Goal: Task Accomplishment & Management: Use online tool/utility

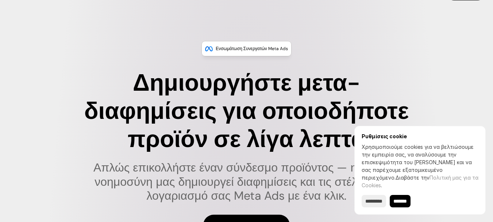
scroll to position [22, 0]
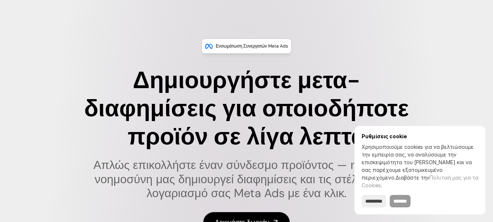
click at [411, 201] on input "*******" at bounding box center [400, 201] width 21 height 12
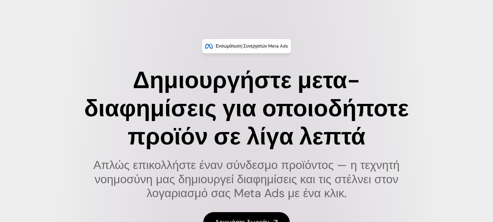
type input "******"
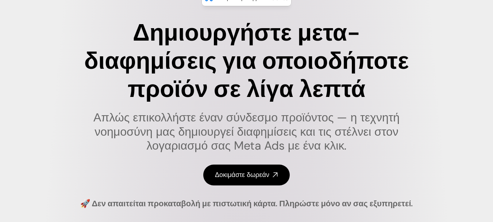
scroll to position [70, 0]
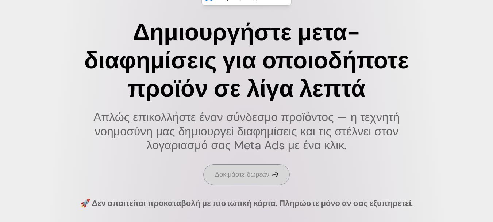
click at [277, 171] on icon at bounding box center [275, 174] width 8 height 8
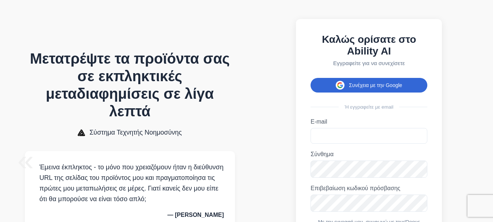
click at [376, 88] on font "Συνέχεια με την Google" at bounding box center [375, 85] width 53 height 6
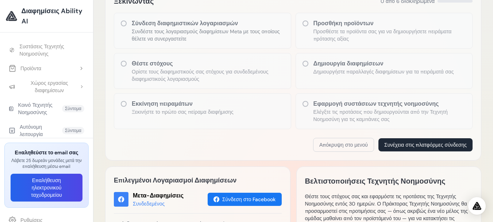
scroll to position [126, 0]
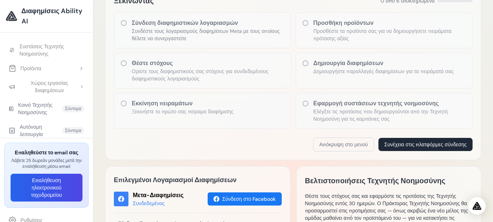
click at [123, 104] on icon at bounding box center [123, 103] width 7 height 7
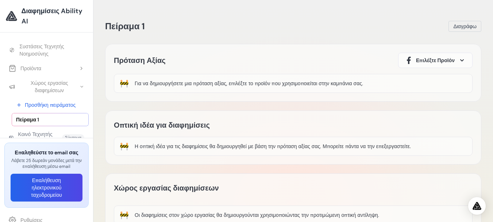
click at [453, 58] on span "Επιλέξτε Προϊόν" at bounding box center [435, 60] width 39 height 7
click at [465, 60] on span at bounding box center [462, 60] width 9 height 9
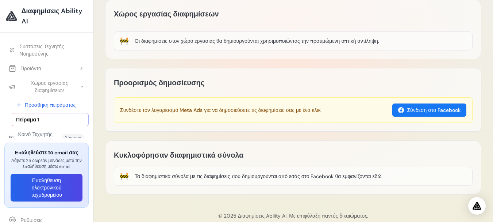
scroll to position [174, 0]
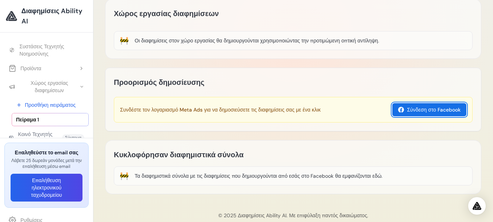
click at [438, 109] on font "Σύνδεση στο Facebook" at bounding box center [434, 109] width 54 height 7
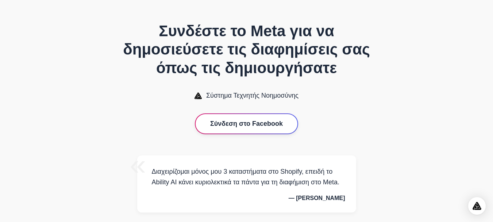
click at [267, 127] on font "Σύνδεση στο Facebook" at bounding box center [246, 123] width 73 height 7
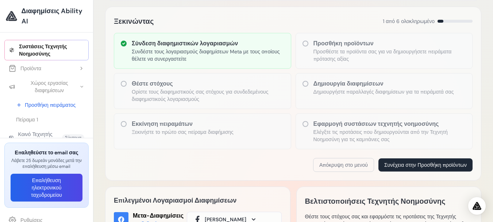
scroll to position [106, 0]
click at [437, 163] on font "Συνέχεια στην Προσθήκη προϊόντων" at bounding box center [425, 164] width 82 height 7
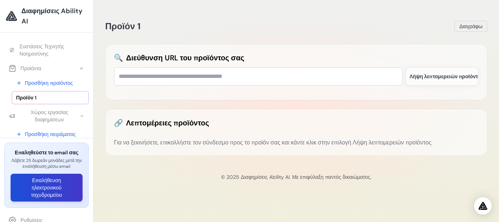
click at [44, 189] on font "Επαλήθευση ηλεκτρονικού ταχυδρομείου" at bounding box center [46, 187] width 31 height 21
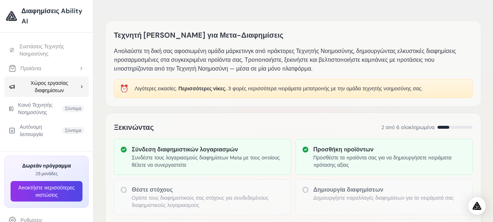
click at [66, 85] on font "Χώρος εργασίας διαφημίσεων" at bounding box center [50, 87] width 38 height 14
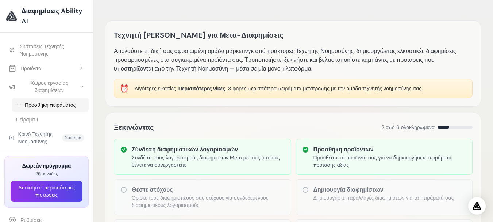
click at [59, 107] on font "Προσθήκη πειράματος" at bounding box center [50, 104] width 51 height 7
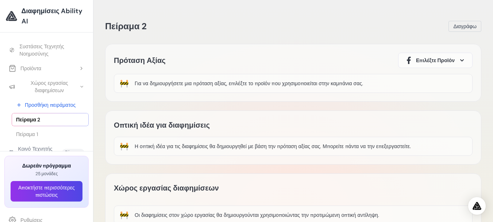
click at [373, 82] on div "🚧 Για να δημιουργήσετε μια πρόταση αξίας, επιλέξτε το προϊόν που χρησιμοποιείτα…" at bounding box center [293, 83] width 359 height 19
click at [351, 84] on font "Για να δημιουργήσετε μια πρόταση αξίας, επιλέξτε το προϊόν που χρησιμοποιείται …" at bounding box center [249, 83] width 228 height 7
click at [431, 61] on span "Επιλέξτε Προϊόν" at bounding box center [435, 60] width 39 height 7
click at [420, 82] on div "Product 1" at bounding box center [416, 81] width 25 height 9
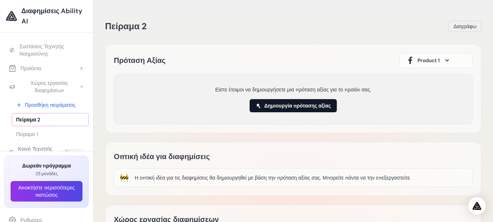
click at [313, 106] on font "Δημιουργία πρότασης αξίας" at bounding box center [297, 105] width 67 height 7
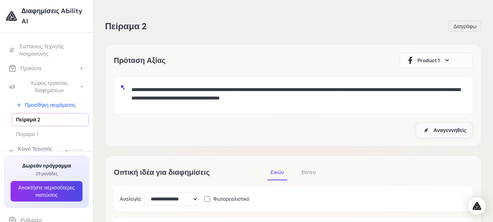
click at [451, 129] on font "Αναγεννηθείς" at bounding box center [450, 130] width 33 height 7
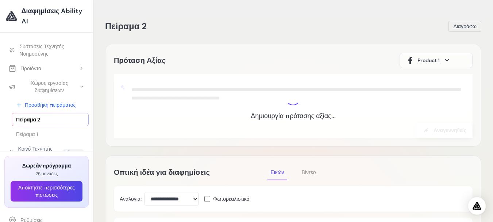
click at [438, 63] on span "Product 1" at bounding box center [428, 60] width 22 height 7
click at [332, 49] on div "**********" at bounding box center [293, 95] width 376 height 103
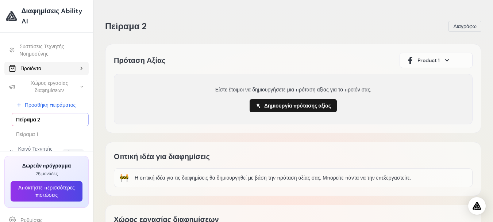
click at [51, 68] on button "Προϊόντα" at bounding box center [46, 68] width 84 height 13
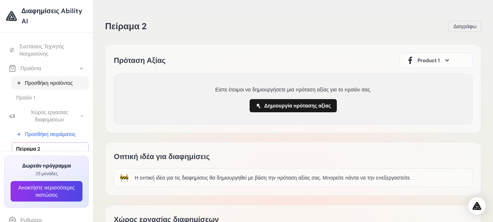
click at [50, 81] on font "Προσθήκη προϊόντος" at bounding box center [49, 83] width 48 height 7
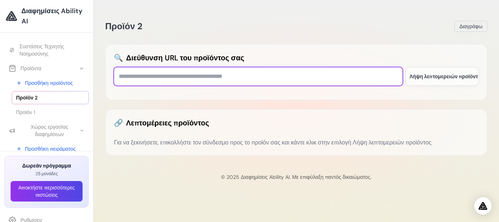
click at [179, 79] on input "text" at bounding box center [258, 76] width 288 height 18
paste input "**********"
type input "**********"
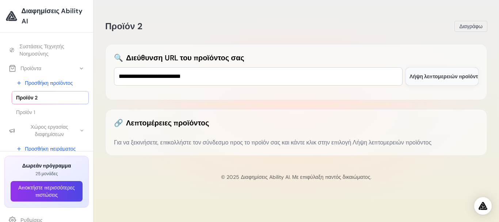
click at [430, 79] on font "Λήψη λεπτομερειών προϊόντος" at bounding box center [446, 76] width 74 height 7
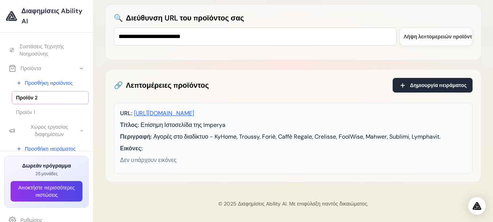
scroll to position [43, 0]
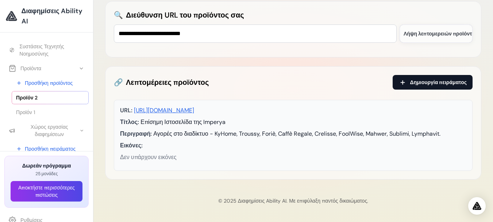
click at [418, 84] on font "Δημιουργία πειράματος" at bounding box center [438, 82] width 57 height 7
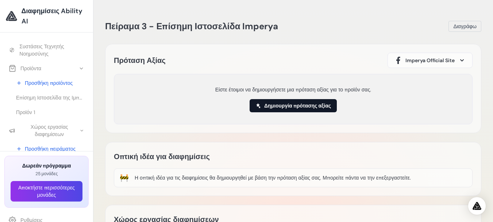
click at [309, 105] on font "Δημιουργία πρότασης αξίας" at bounding box center [297, 105] width 67 height 7
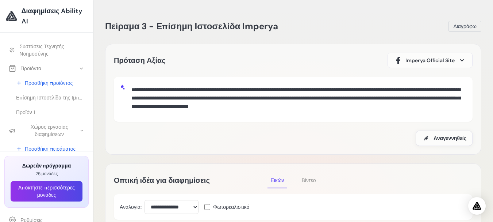
drag, startPoint x: 416, startPoint y: 107, endPoint x: 132, endPoint y: 92, distance: 285.1
click at [132, 92] on textarea "**********" at bounding box center [297, 97] width 338 height 31
drag, startPoint x: 158, startPoint y: 94, endPoint x: 351, endPoint y: 39, distance: 200.8
click at [304, 48] on div "**********" at bounding box center [293, 99] width 376 height 111
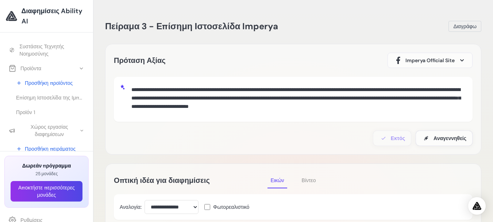
drag, startPoint x: 132, startPoint y: 88, endPoint x: 424, endPoint y: 108, distance: 292.6
click at [424, 108] on textarea "**********" at bounding box center [297, 97] width 338 height 31
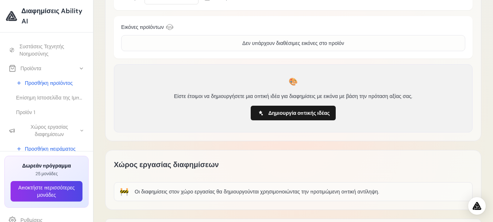
scroll to position [210, 0]
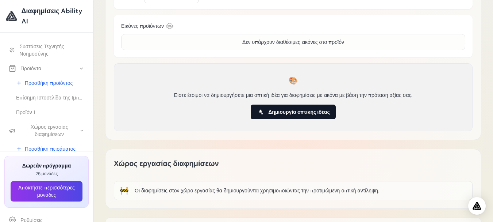
click at [289, 113] on font "Δημιουργία οπτικής ιδέας" at bounding box center [299, 111] width 62 height 7
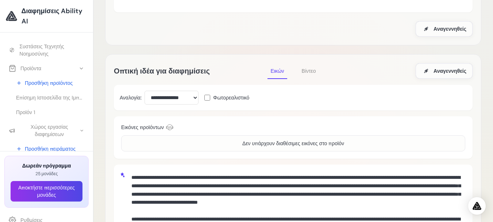
scroll to position [110, 0]
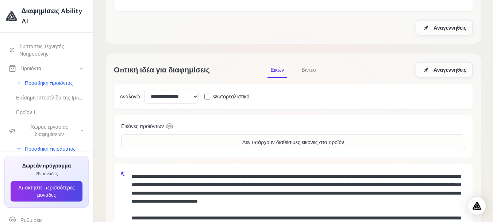
click at [213, 142] on div "Δεν υπάρχουν διαθέσιμες εικόνες στο προϊόν" at bounding box center [293, 142] width 344 height 16
click at [227, 144] on div "Δεν υπάρχουν διαθέσιμες εικόνες στο προϊόν" at bounding box center [293, 142] width 344 height 16
click at [196, 97] on select "**********" at bounding box center [172, 96] width 54 height 14
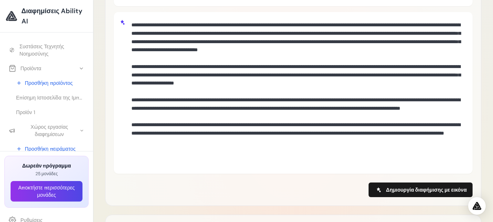
scroll to position [262, 0]
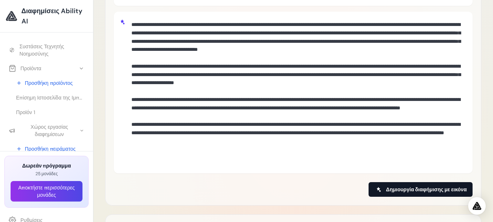
click at [379, 187] on icon at bounding box center [379, 189] width 6 height 6
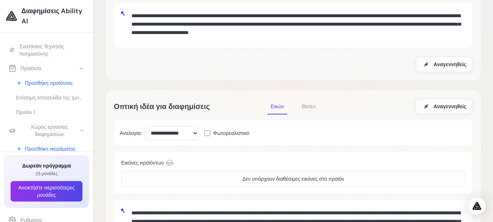
scroll to position [73, 0]
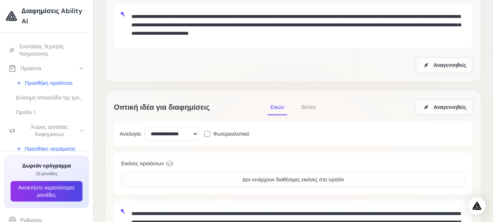
click at [305, 107] on font "Βίντεο" at bounding box center [309, 107] width 14 height 7
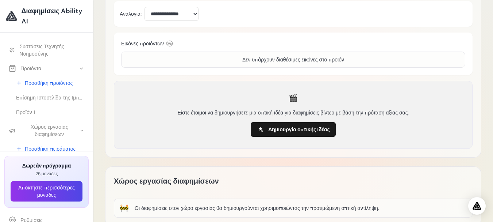
scroll to position [193, 0]
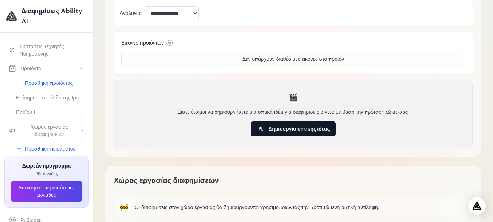
click at [307, 132] on span "Δημιουργία οπτικής ιδέας" at bounding box center [299, 128] width 62 height 7
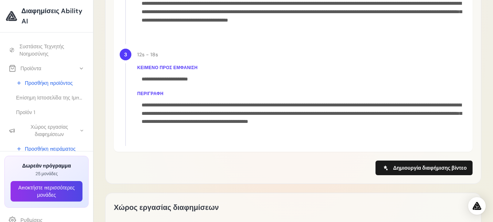
scroll to position [458, 0]
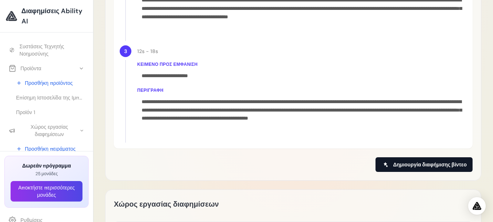
click at [431, 163] on font "Δημιουργία διαφήμισης βίντεο" at bounding box center [430, 164] width 74 height 7
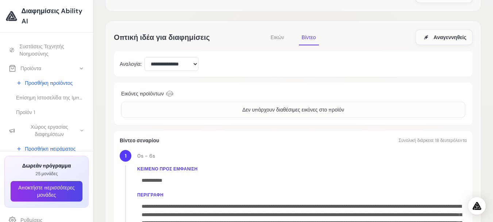
scroll to position [141, 0]
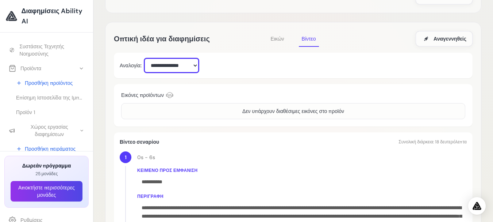
click at [197, 65] on select "**********" at bounding box center [172, 65] width 54 height 14
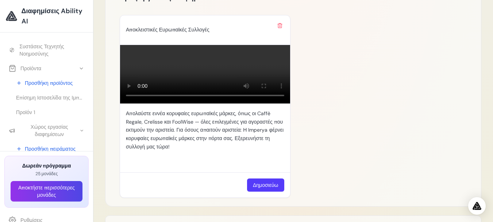
scroll to position [658, 0]
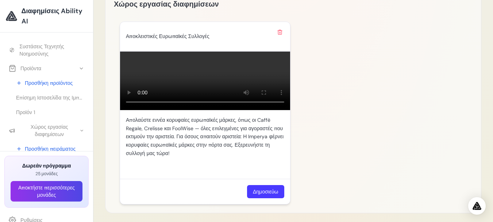
click at [262, 192] on font "Δημοσιεύω" at bounding box center [266, 191] width 26 height 7
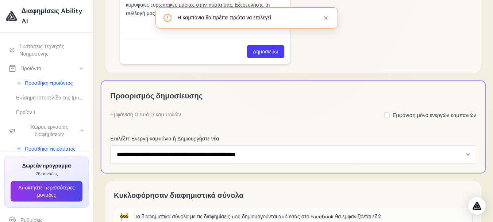
scroll to position [813, 0]
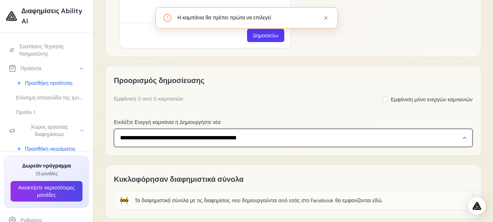
click at [318, 140] on select "**********" at bounding box center [293, 137] width 359 height 18
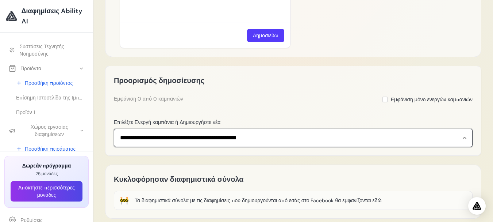
click at [292, 145] on select "**********" at bounding box center [293, 137] width 359 height 18
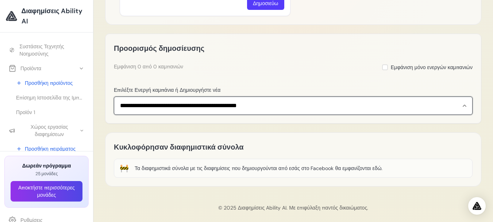
scroll to position [847, 0]
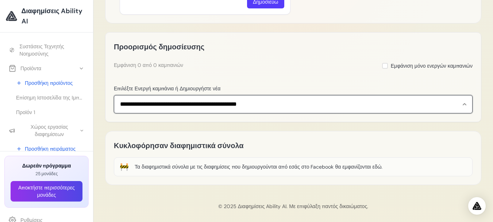
click at [197, 105] on select "**********" at bounding box center [293, 104] width 359 height 18
select select "**********"
click at [114, 95] on select "**********" at bounding box center [293, 104] width 359 height 18
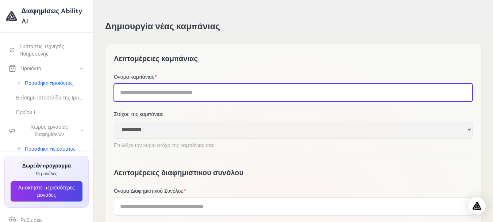
click at [180, 93] on input "Όνομα καμπάνιας *" at bounding box center [293, 92] width 359 height 18
type input "*******"
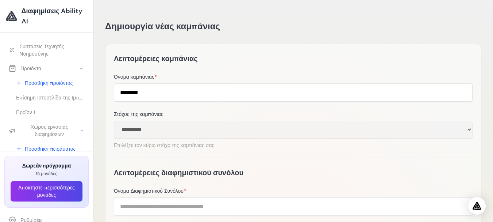
click at [276, 148] on p "Επιλέξτε τον κύριο στόχο της καμπάνιας σας" at bounding box center [293, 144] width 359 height 7
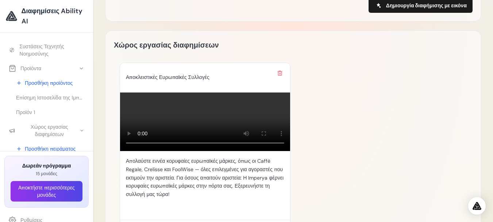
scroll to position [446, 0]
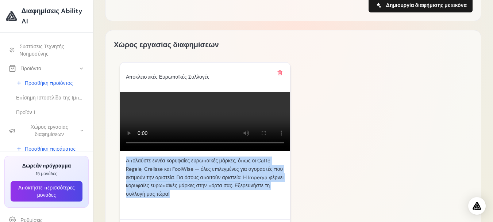
drag, startPoint x: 125, startPoint y: 161, endPoint x: 191, endPoint y: 193, distance: 73.6
click at [191, 193] on div "Απολαύστε εννέα κορυφαίες ευρωπαϊκές μάρκες, όπως οι Caffè Regale, Crelisse και…" at bounding box center [205, 184] width 170 height 69
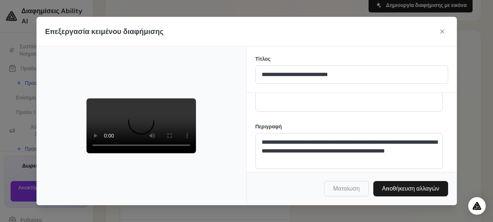
scroll to position [53, 0]
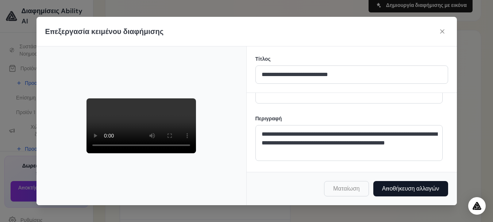
click at [390, 186] on font "Αποθήκευση αλλαγών" at bounding box center [410, 188] width 57 height 8
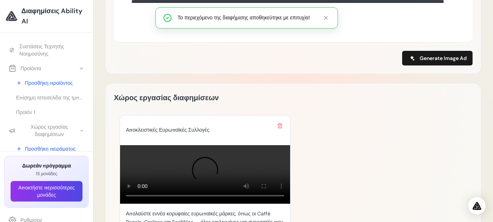
scroll to position [446, 0]
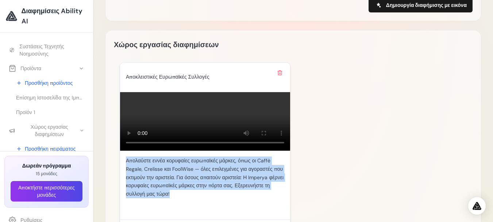
drag, startPoint x: 178, startPoint y: 194, endPoint x: 126, endPoint y: 160, distance: 61.6
click at [126, 160] on p "Απολαύστε εννέα κορυφαίες ευρωπαϊκές μάρκες, όπως οι Caffè Regale, Crelisse και…" at bounding box center [205, 177] width 158 height 42
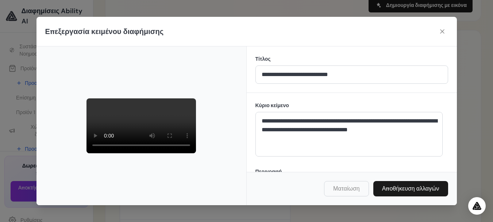
click at [354, 191] on font "Ματαίωση" at bounding box center [346, 188] width 27 height 8
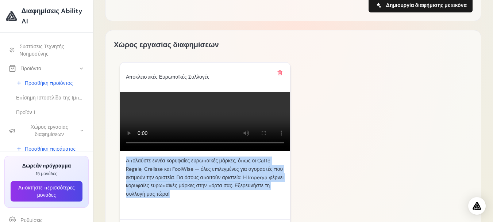
copy font "Απολαύστε εννέα κορυφαίες ευρωπαϊκές μάρκες, όπως οι Caffè Regale, Crelisse και…"
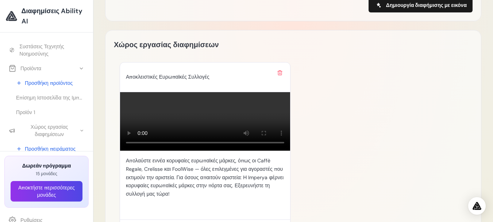
click at [338, 107] on div "Αποκλειστικές Ευρωπαϊκές Συλλογές Το πρόγραμμα περιήγησής σας δεν υποστηρίζει τ…" at bounding box center [293, 153] width 347 height 182
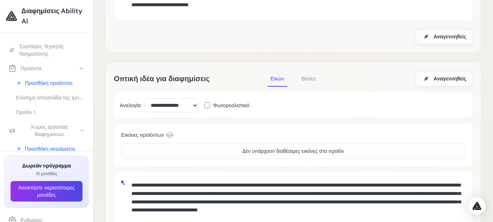
scroll to position [0, 0]
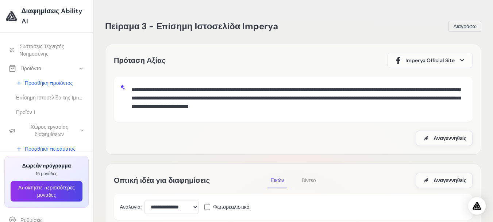
drag, startPoint x: 130, startPoint y: 90, endPoint x: 423, endPoint y: 109, distance: 293.3
click at [423, 109] on textarea "**********" at bounding box center [297, 97] width 338 height 31
click at [284, 51] on div "**********" at bounding box center [293, 99] width 376 height 111
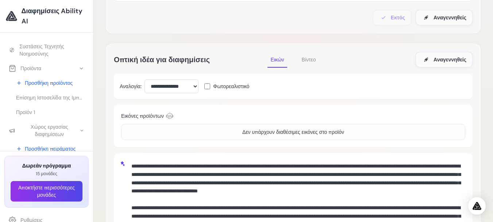
scroll to position [120, 0]
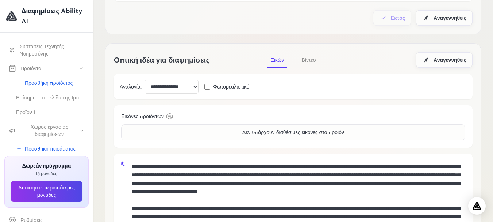
click at [309, 59] on font "Βίντεο" at bounding box center [309, 60] width 14 height 7
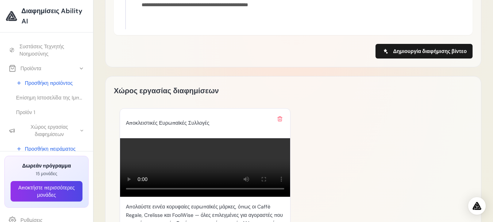
scroll to position [569, 0]
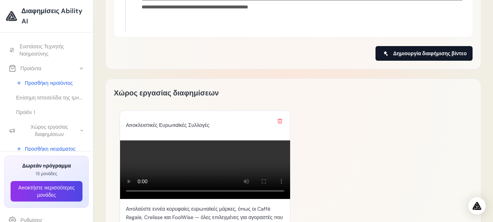
click at [423, 52] on font "Δημιουργία διαφήμισης βίντεο" at bounding box center [430, 53] width 74 height 7
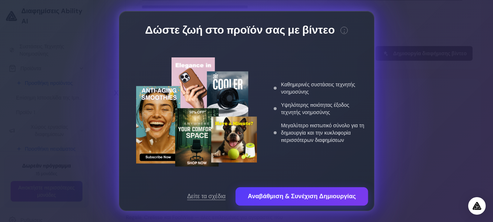
click at [292, 197] on font "Αναβάθμιση & Συνέχιση Δημιουργίας" at bounding box center [302, 196] width 108 height 8
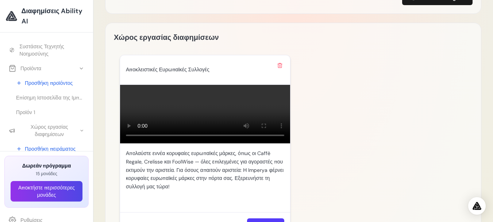
scroll to position [516, 0]
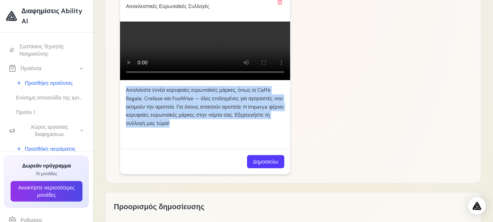
drag, startPoint x: 126, startPoint y: 89, endPoint x: 189, endPoint y: 125, distance: 72.7
click at [189, 125] on div "Απολαύστε εννέα κορυφαίες ευρωπαϊκές μάρκες, όπως οι Caffè Regale, Crelisse και…" at bounding box center [205, 114] width 170 height 69
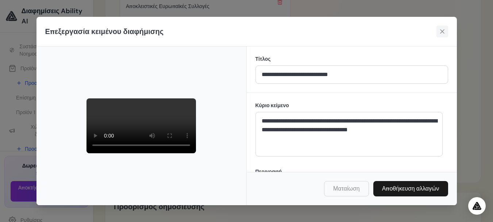
click at [441, 30] on icon at bounding box center [442, 31] width 4 height 4
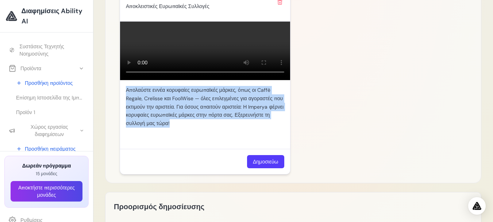
copy font "Απολαύστε εννέα κορυφαίες ευρωπαϊκές μάρκες, όπως οι Caffè Regale, Crelisse και…"
